Goal: Task Accomplishment & Management: Use online tool/utility

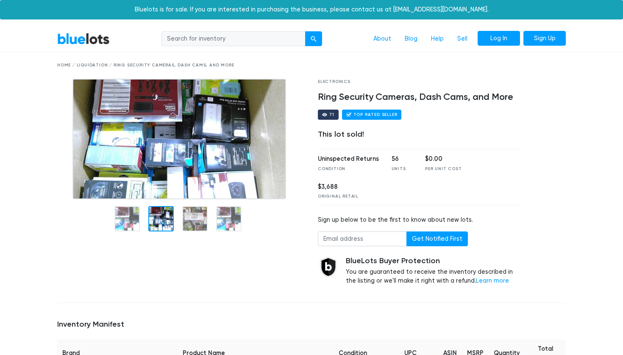
click at [512, 36] on link "Log In" at bounding box center [498, 38] width 42 height 15
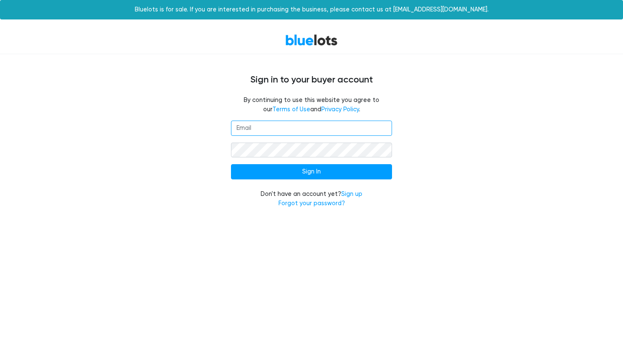
type input "mohammed@distinctllc.co"
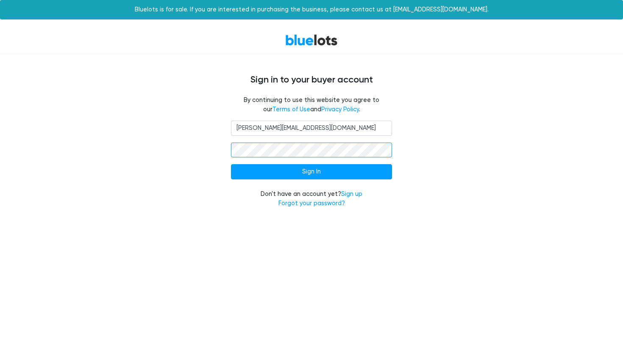
click at [311, 171] on input "Sign In" at bounding box center [311, 171] width 161 height 15
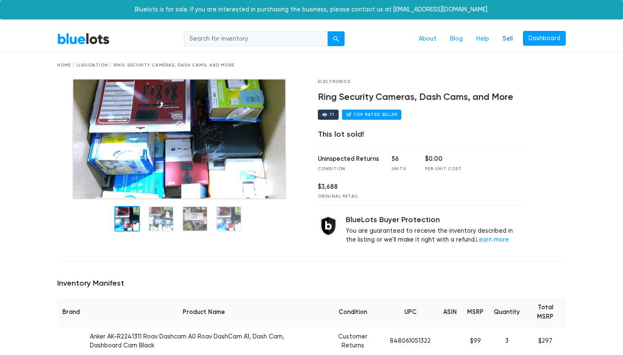
click at [507, 39] on link "Sell" at bounding box center [508, 39] width 24 height 16
